Goal: Transaction & Acquisition: Purchase product/service

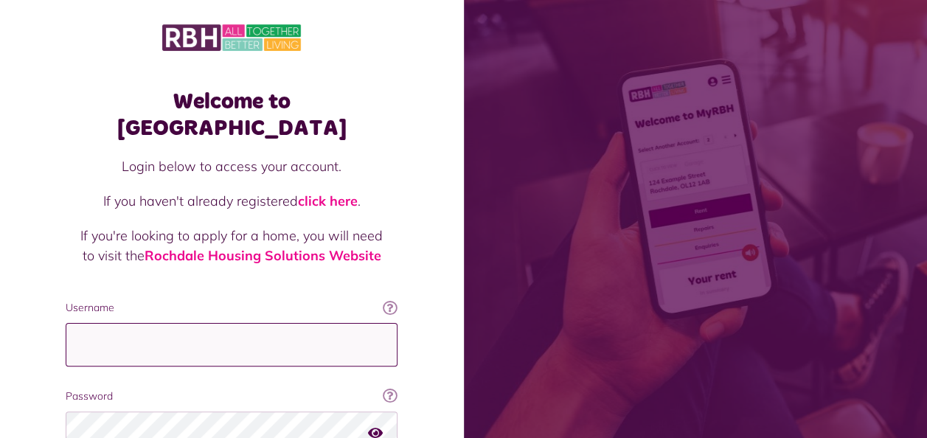
type input "**********"
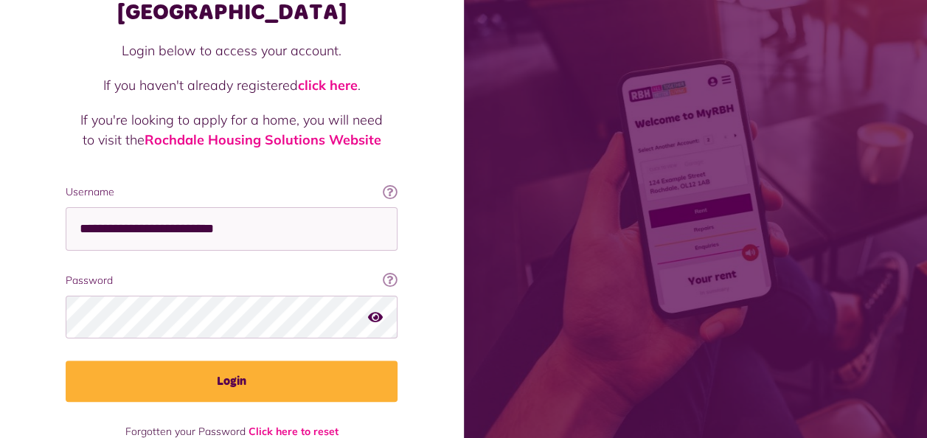
scroll to position [128, 0]
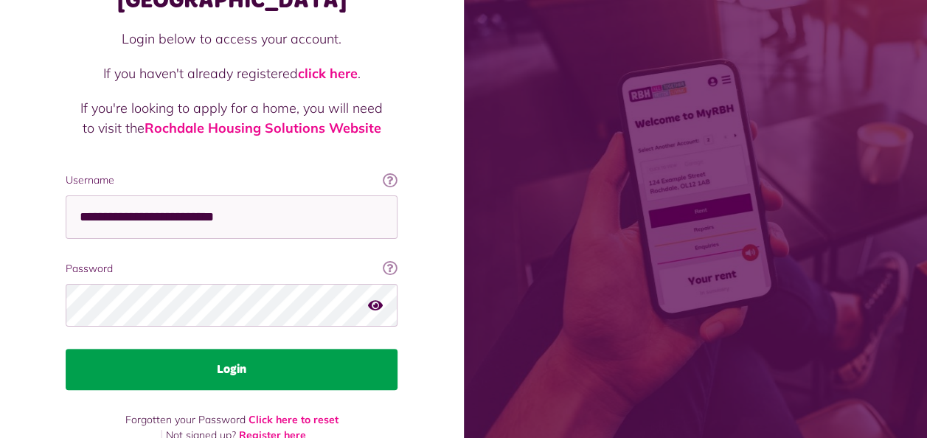
click at [251, 349] on button "Login" at bounding box center [232, 369] width 332 height 41
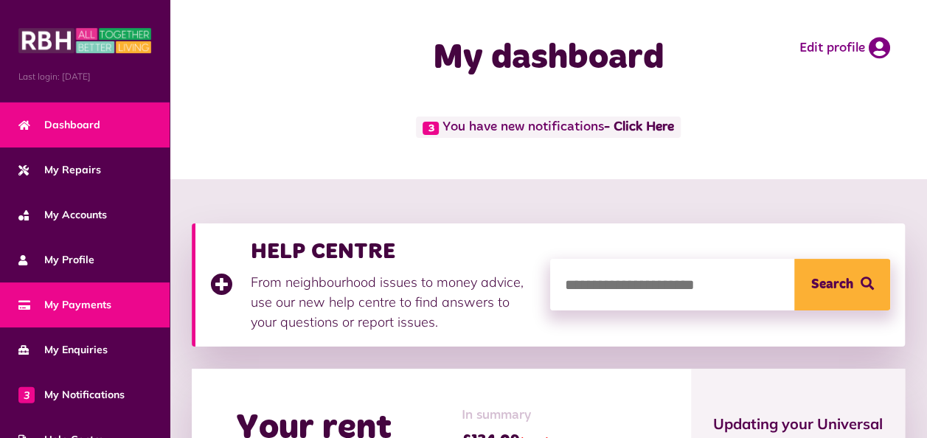
click at [52, 299] on span "My Payments" at bounding box center [64, 304] width 93 height 15
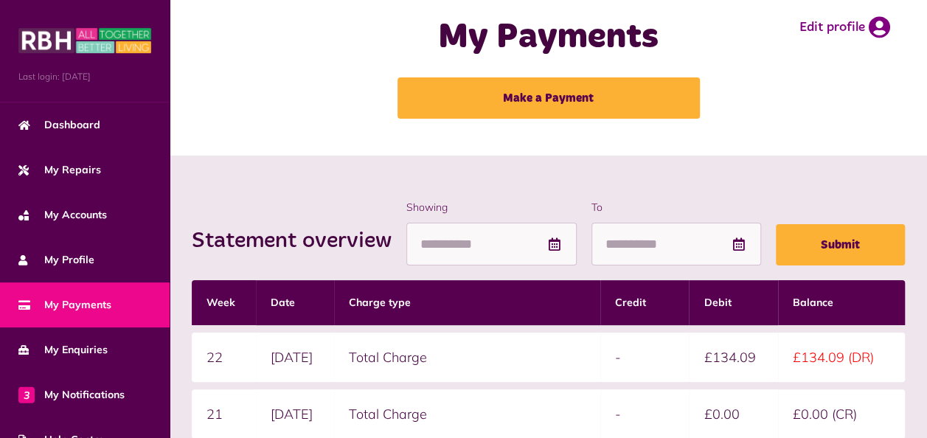
scroll to position [29, 0]
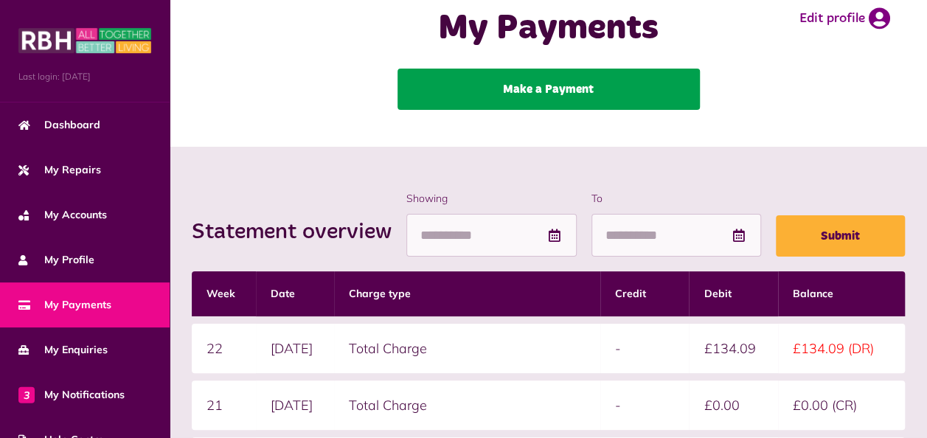
click at [551, 84] on link "Make a Payment" at bounding box center [548, 89] width 302 height 41
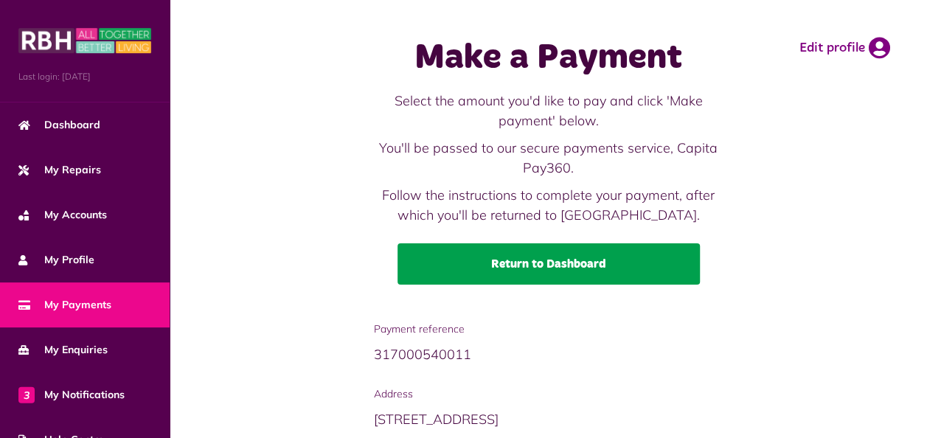
click at [535, 264] on link "Return to Dashboard" at bounding box center [548, 263] width 302 height 41
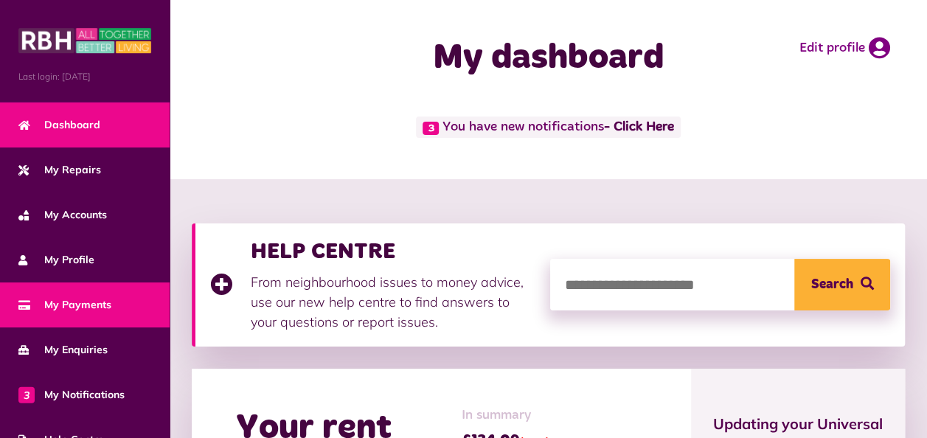
click at [54, 307] on span "My Payments" at bounding box center [64, 304] width 93 height 15
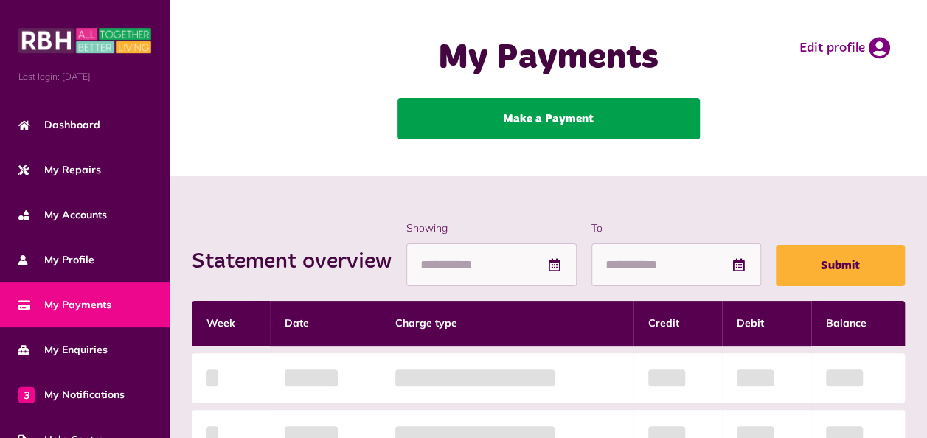
click at [581, 114] on link "Make a Payment" at bounding box center [548, 118] width 302 height 41
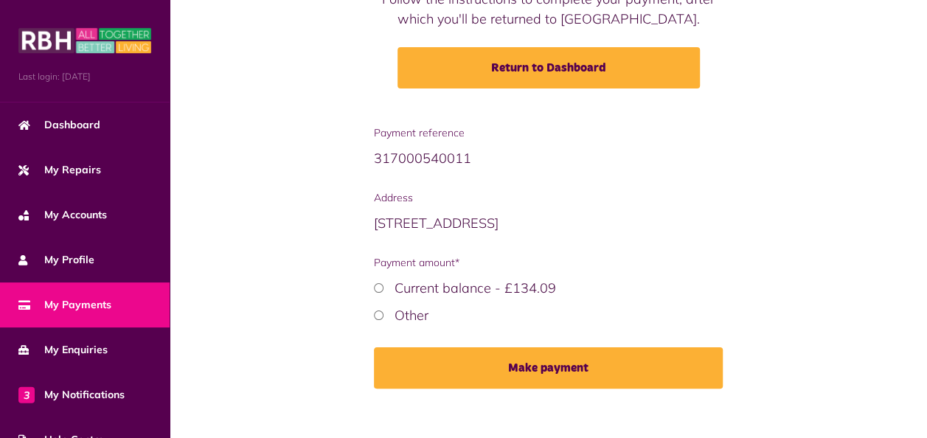
scroll to position [206, 0]
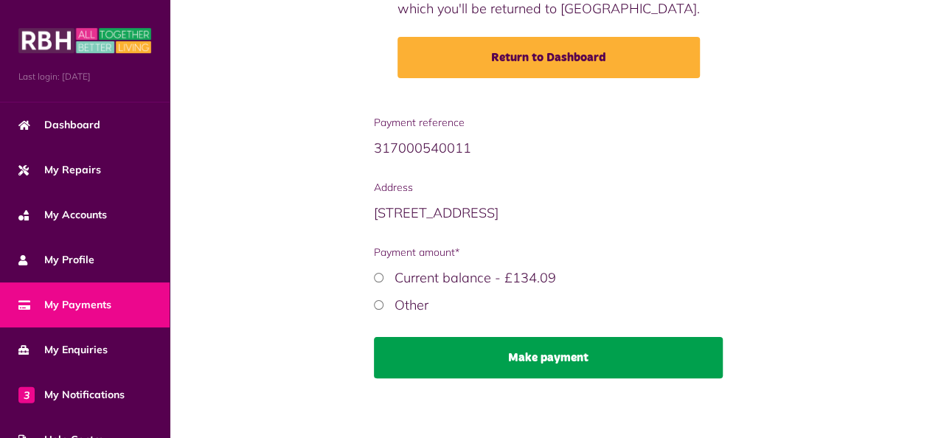
click at [522, 360] on button "Make payment" at bounding box center [548, 357] width 349 height 41
